Goal: Find specific page/section: Find specific page/section

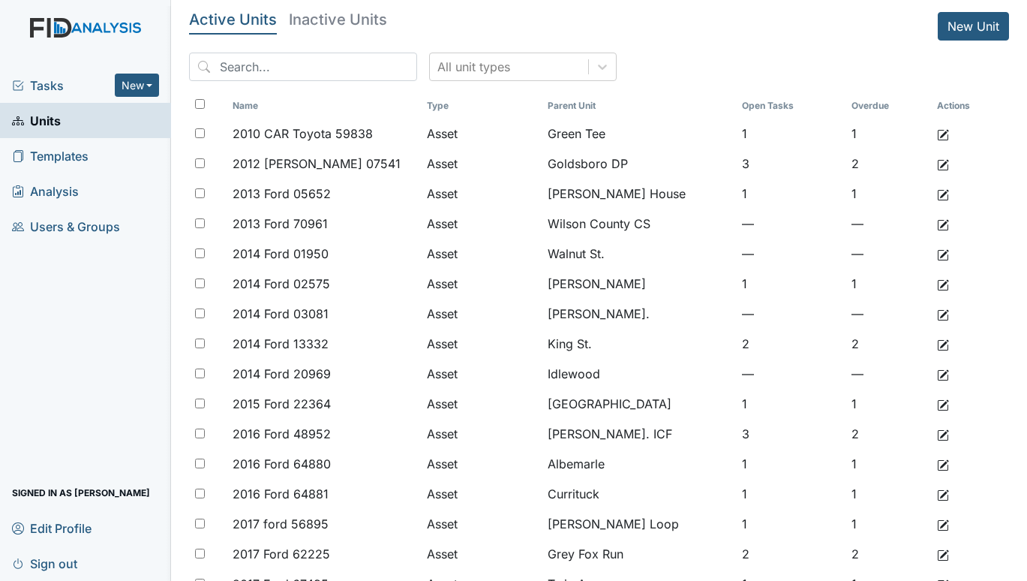
click at [32, 91] on span "Tasks" at bounding box center [63, 86] width 103 height 18
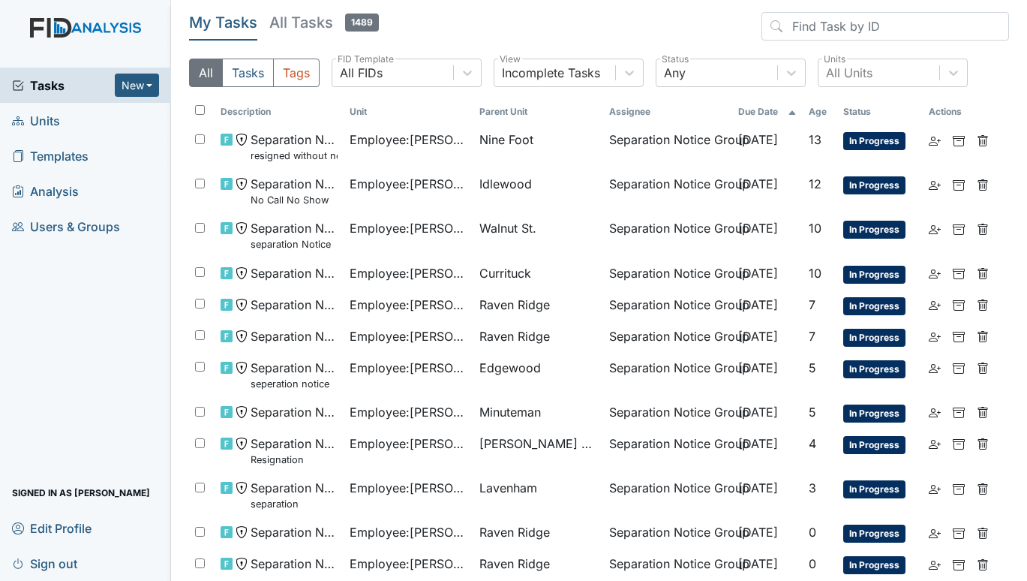
click at [37, 123] on span "Units" at bounding box center [36, 120] width 48 height 23
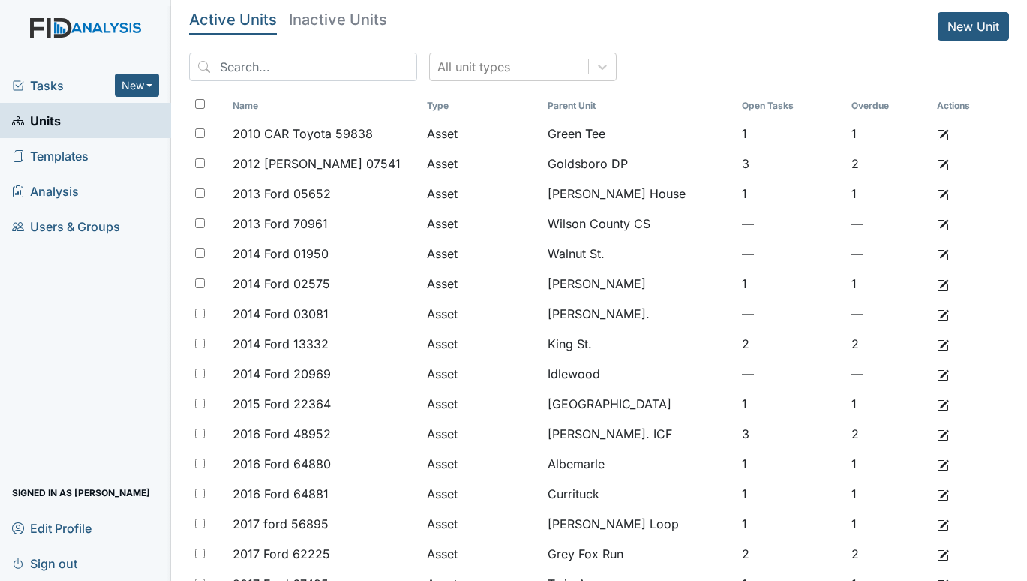
click at [53, 82] on span "Tasks" at bounding box center [63, 86] width 103 height 18
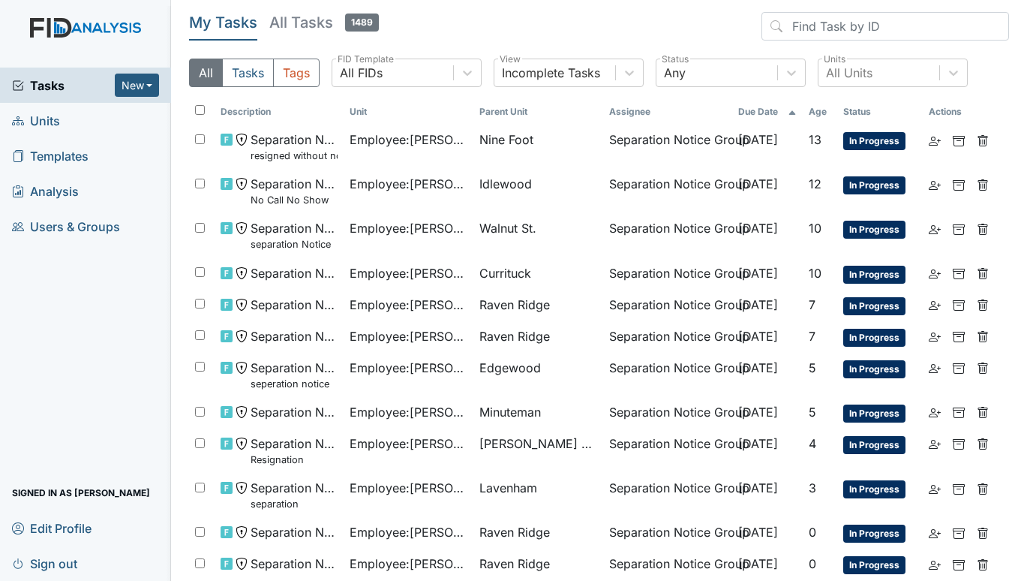
click at [51, 113] on span "Units" at bounding box center [36, 120] width 48 height 23
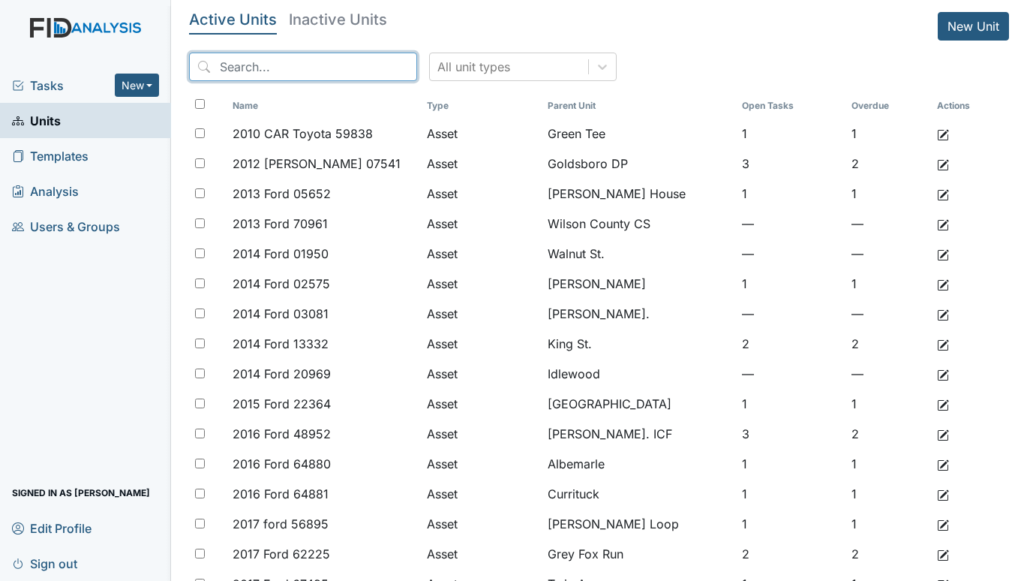
click at [287, 71] on input "search" at bounding box center [303, 67] width 228 height 29
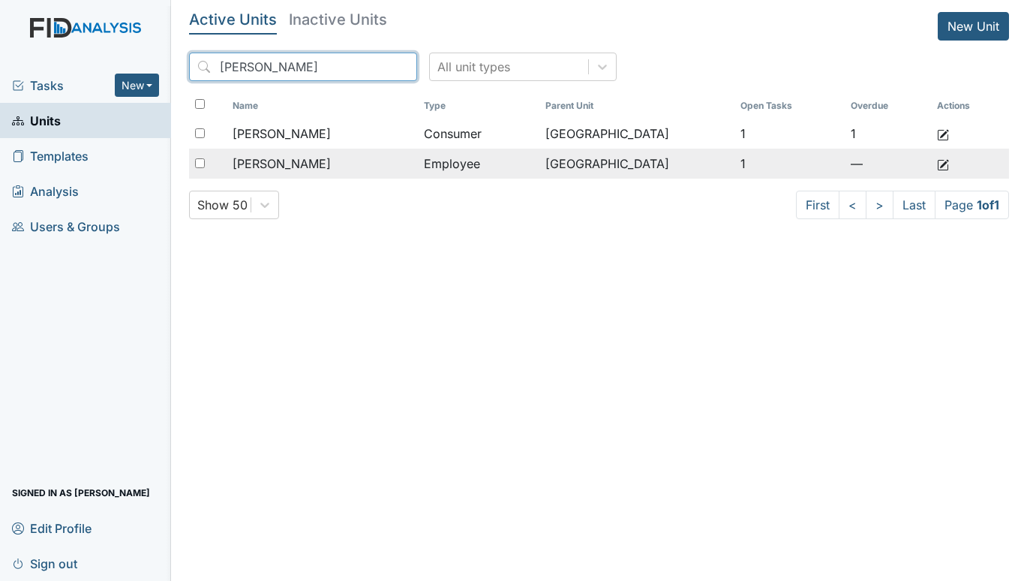
type input "KELLY"
click at [325, 158] on div "Kelly, Latoya" at bounding box center [322, 164] width 179 height 18
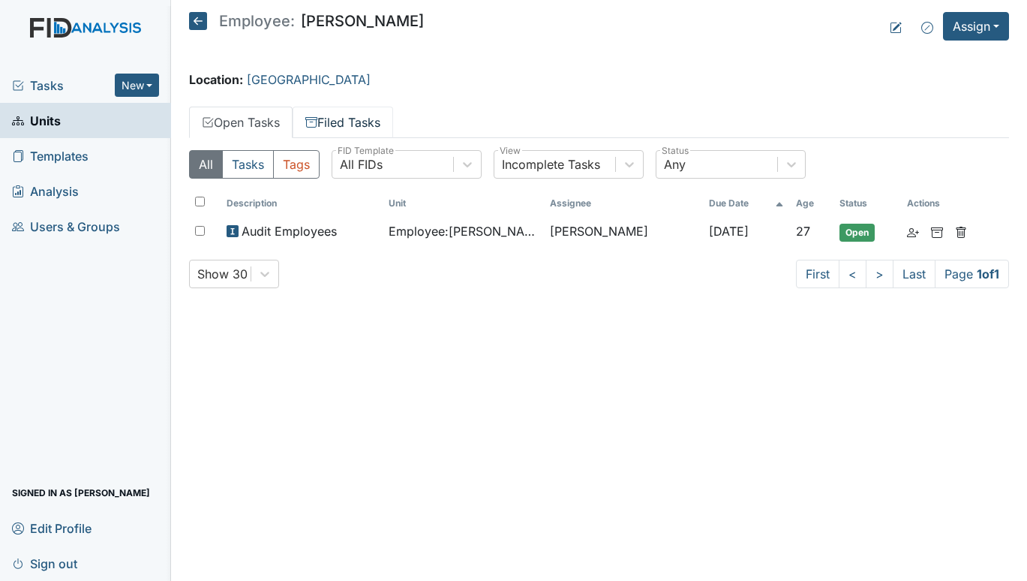
click at [337, 121] on link "Filed Tasks" at bounding box center [343, 123] width 101 height 32
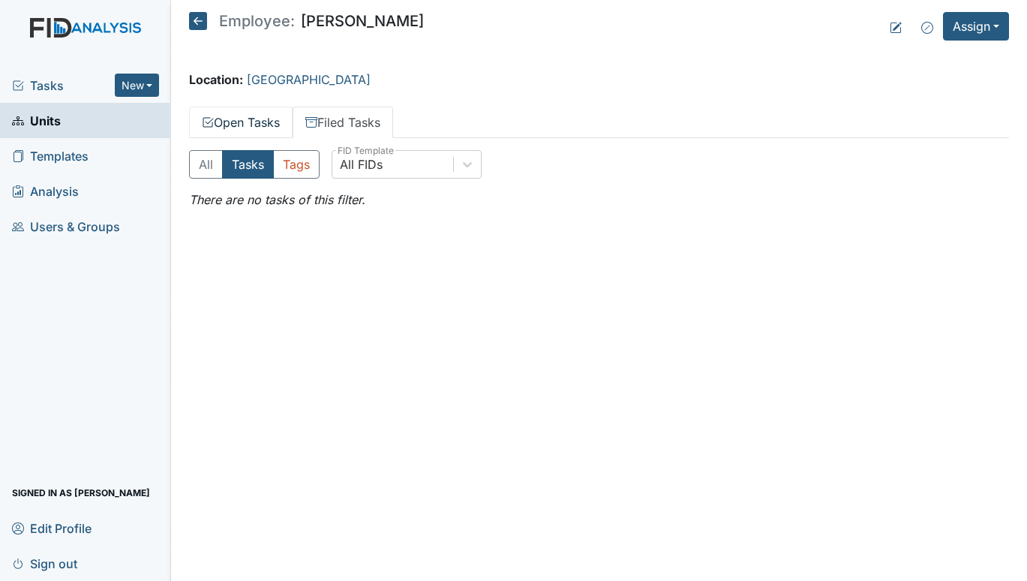
click at [230, 125] on link "Open Tasks" at bounding box center [241, 123] width 104 height 32
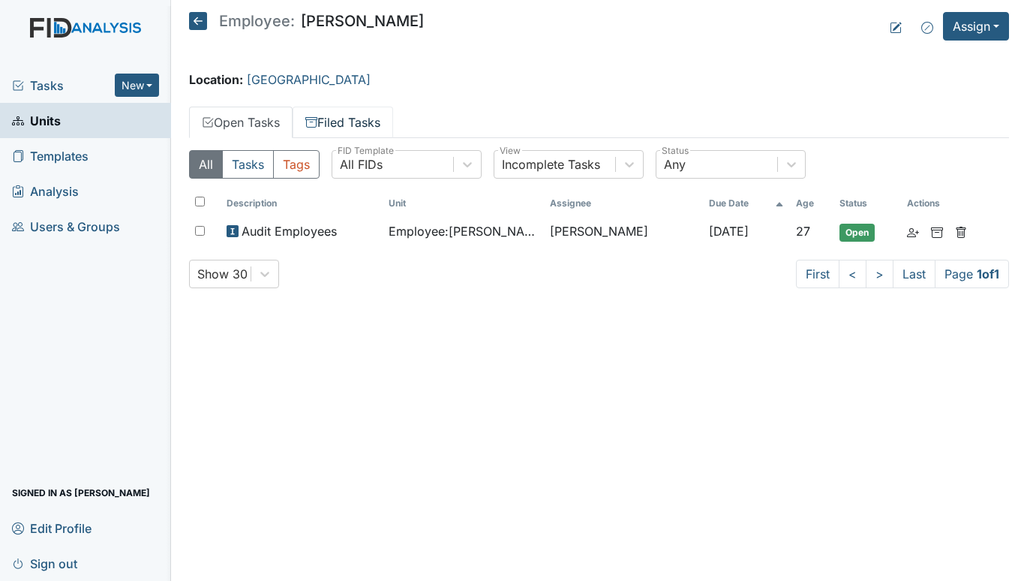
click at [323, 117] on link "Filed Tasks" at bounding box center [343, 123] width 101 height 32
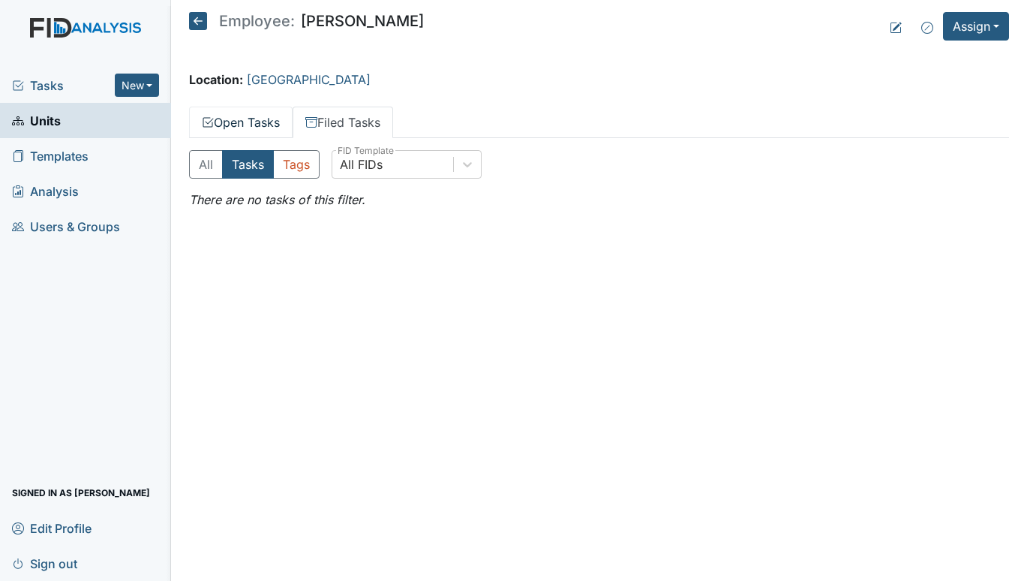
click at [244, 119] on link "Open Tasks" at bounding box center [241, 123] width 104 height 32
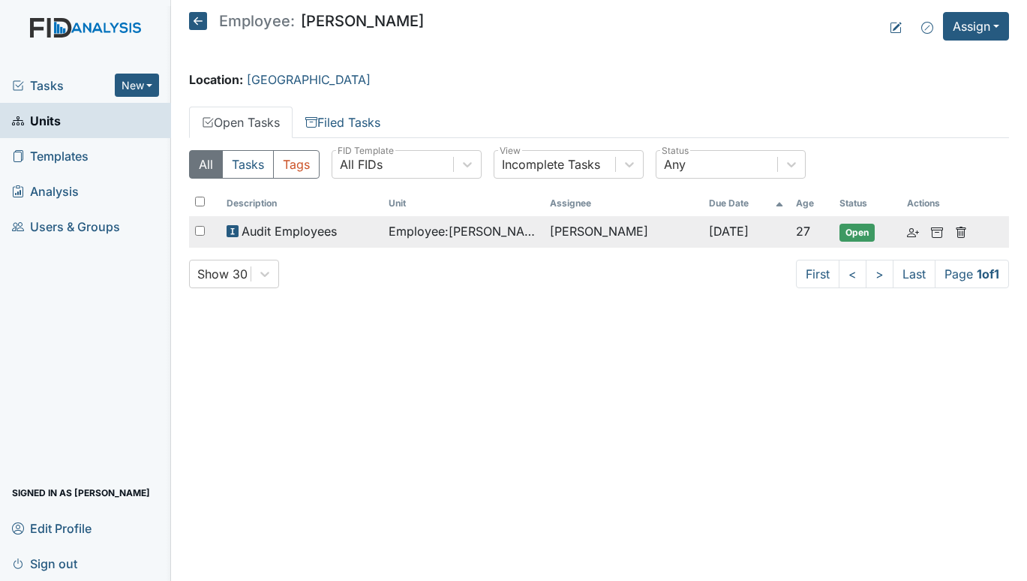
click at [314, 232] on span "Audit Employees" at bounding box center [289, 231] width 95 height 18
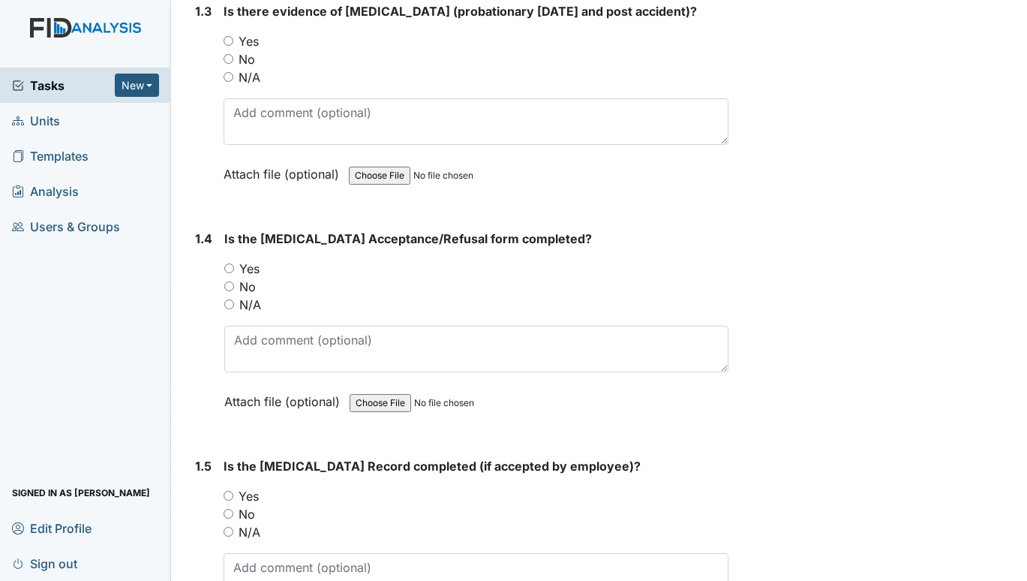
scroll to position [675, 0]
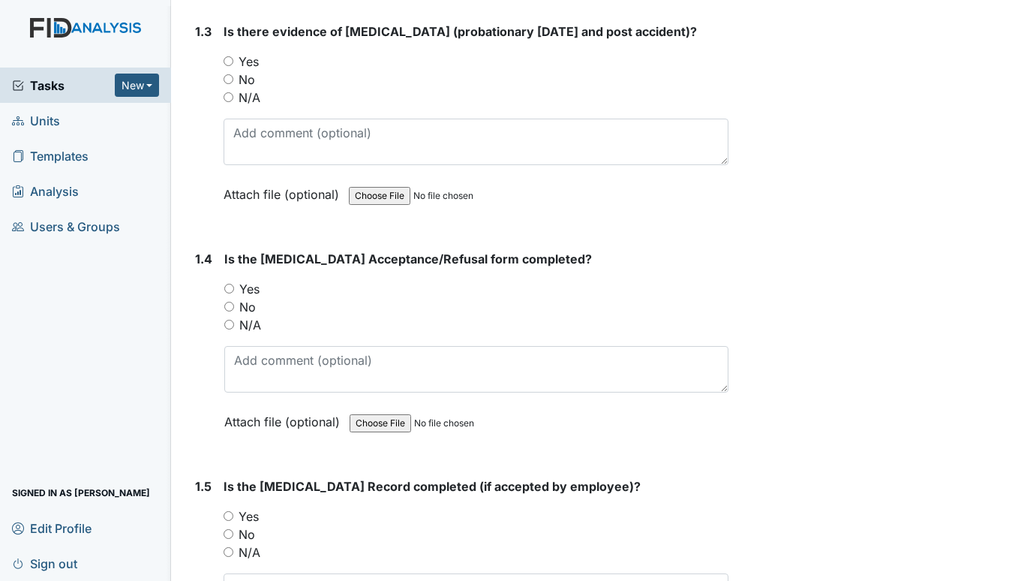
click at [37, 122] on span "Units" at bounding box center [36, 120] width 48 height 23
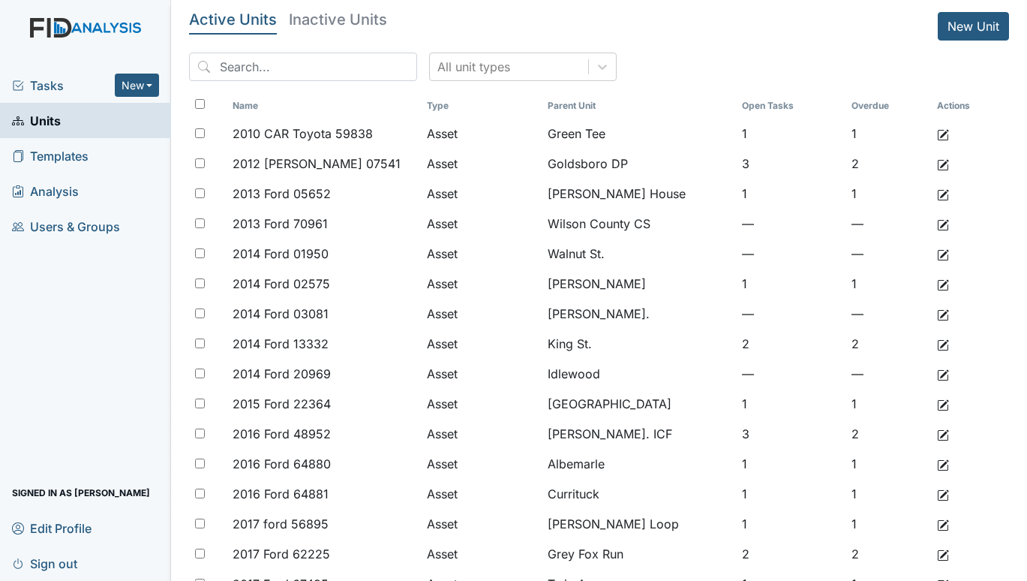
drag, startPoint x: 26, startPoint y: 86, endPoint x: 36, endPoint y: 83, distance: 10.9
click at [26, 86] on span "Tasks" at bounding box center [63, 86] width 103 height 18
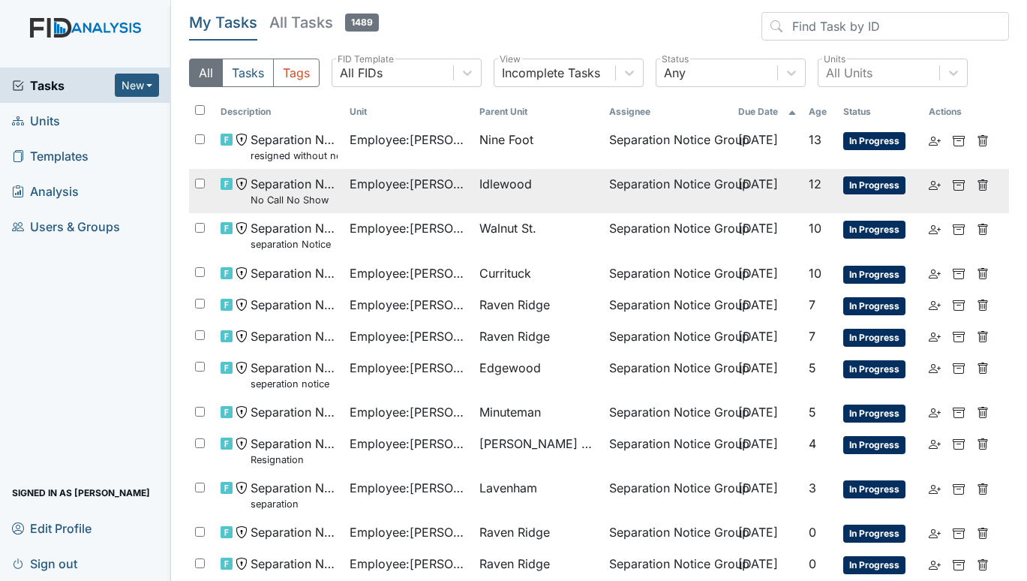
click at [451, 179] on span "Employee : [PERSON_NAME]" at bounding box center [409, 184] width 118 height 18
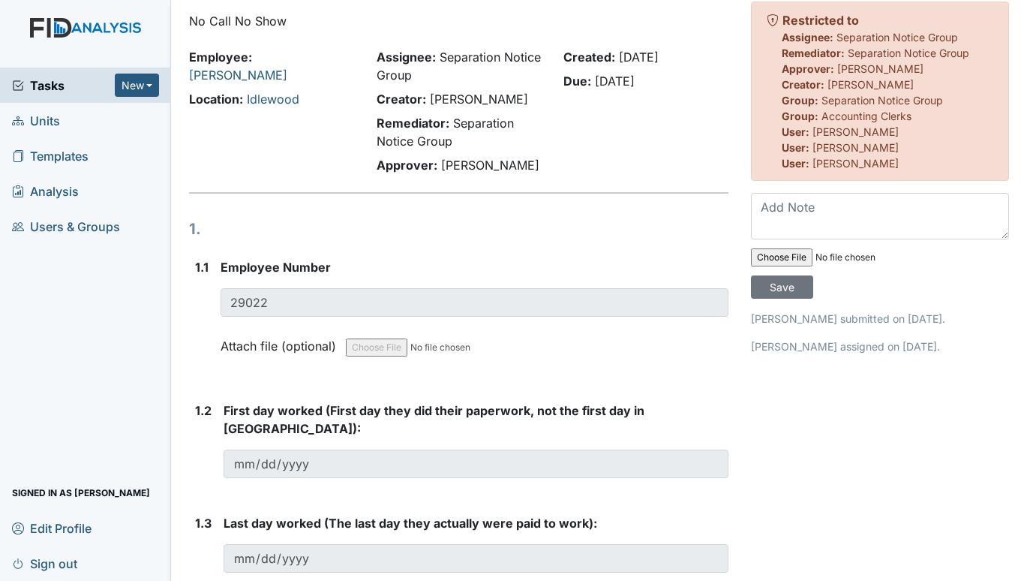
scroll to position [75, 0]
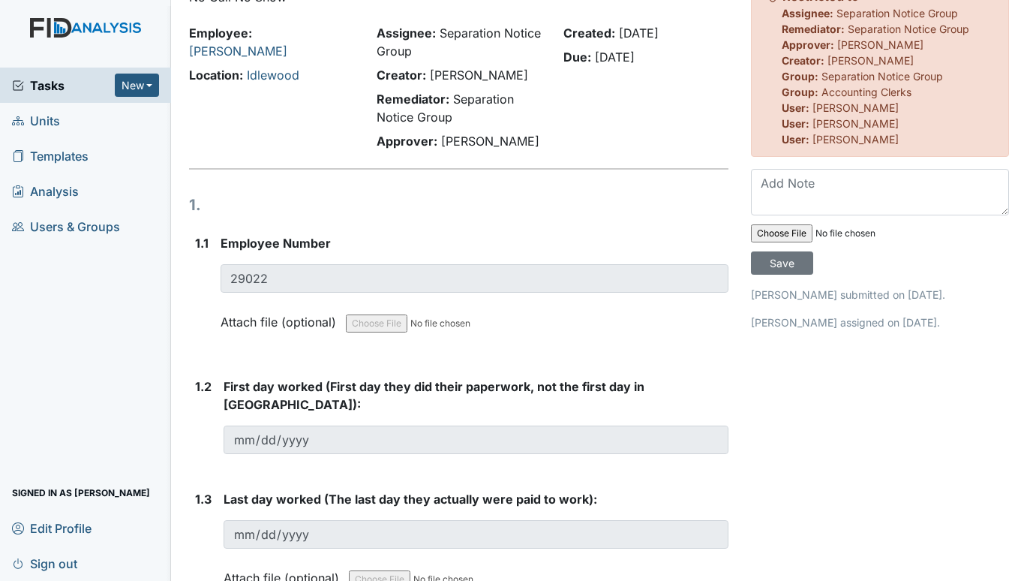
click at [30, 125] on span "Units" at bounding box center [36, 120] width 48 height 23
